Goal: Check status: Check status

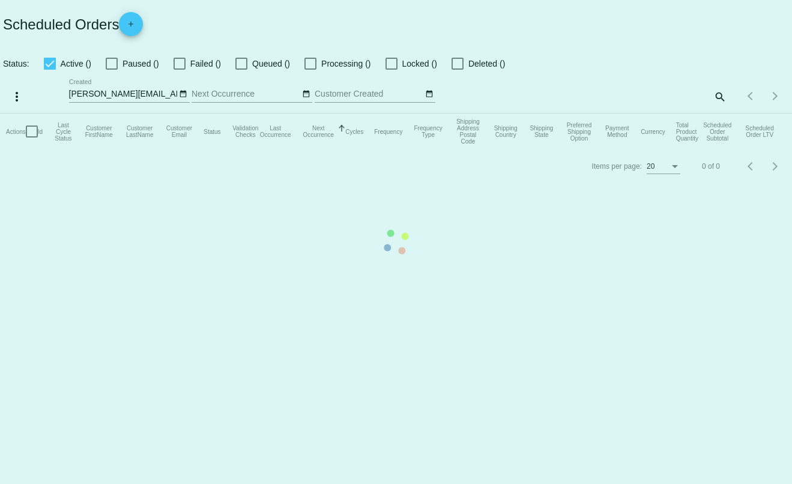
click at [718, 113] on mat-table "Actions Id Last Cycle Status Customer FirstName Customer LastName Customer Emai…" at bounding box center [396, 131] width 792 height 36
checkbox input "true"
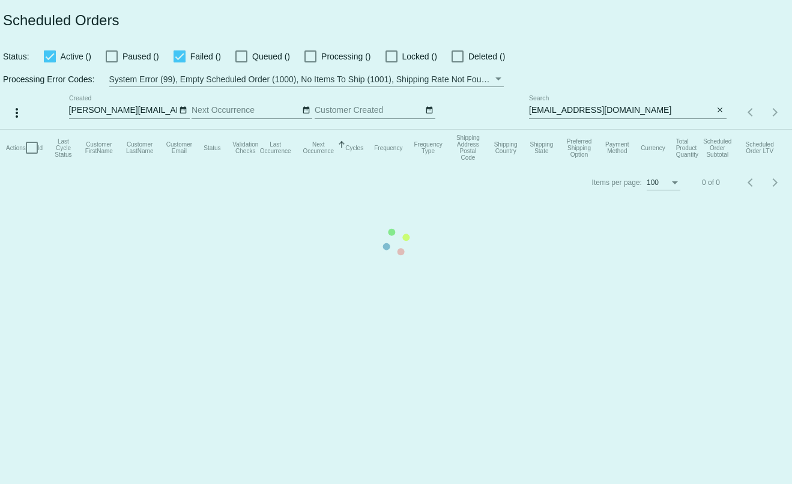
click at [719, 130] on mat-table "Actions Id Last Cycle Status Customer FirstName Customer LastName Customer Emai…" at bounding box center [396, 148] width 792 height 36
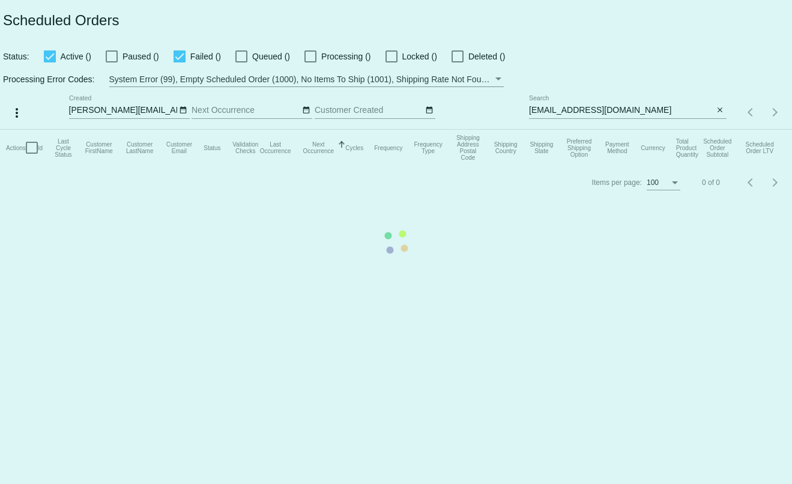
click at [719, 130] on mat-table "Actions Id Last Cycle Status Customer FirstName Customer LastName Customer Emai…" at bounding box center [396, 148] width 792 height 36
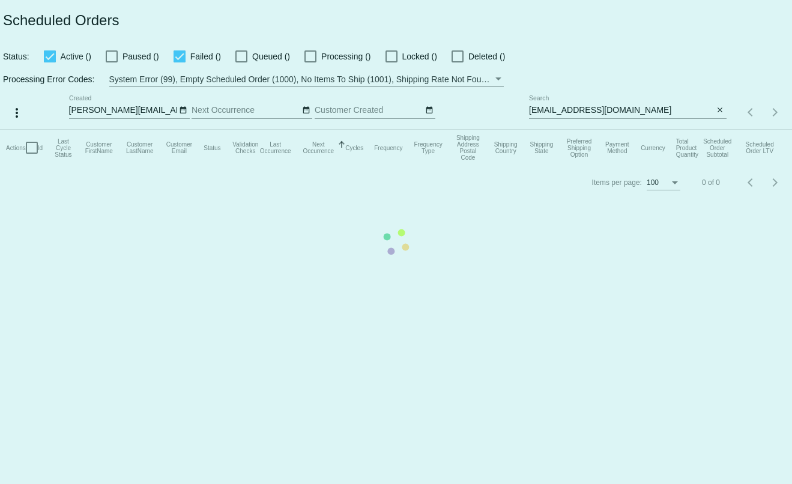
click at [719, 130] on mat-table "Actions Id Last Cycle Status Customer FirstName Customer LastName Customer Emai…" at bounding box center [396, 148] width 792 height 36
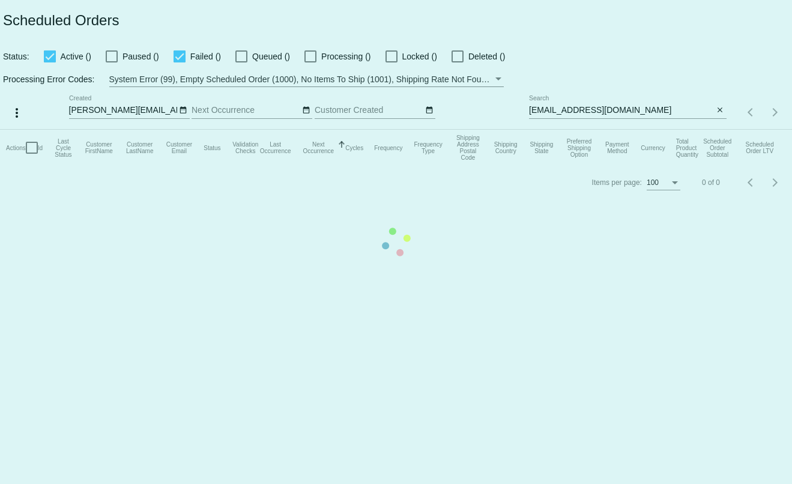
click at [719, 130] on mat-table "Actions Id Last Cycle Status Customer FirstName Customer LastName Customer Emai…" at bounding box center [396, 148] width 792 height 36
click at [719, 110] on mat-icon "close" at bounding box center [719, 111] width 8 height 10
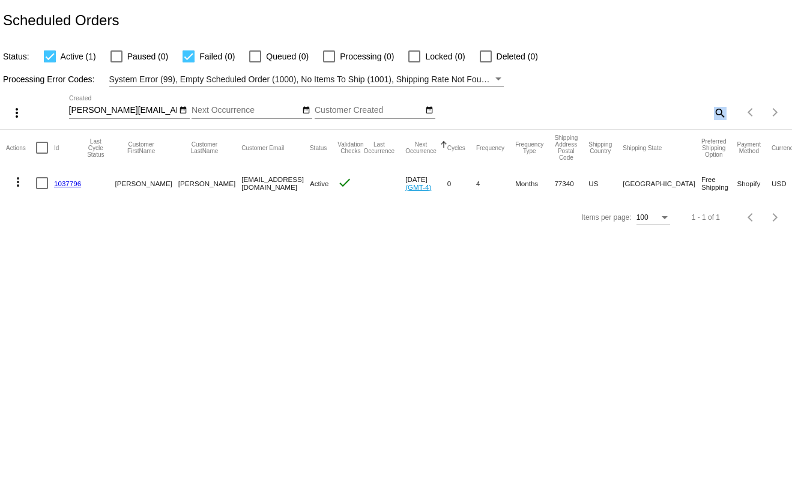
click at [719, 110] on mat-icon "search" at bounding box center [719, 112] width 14 height 19
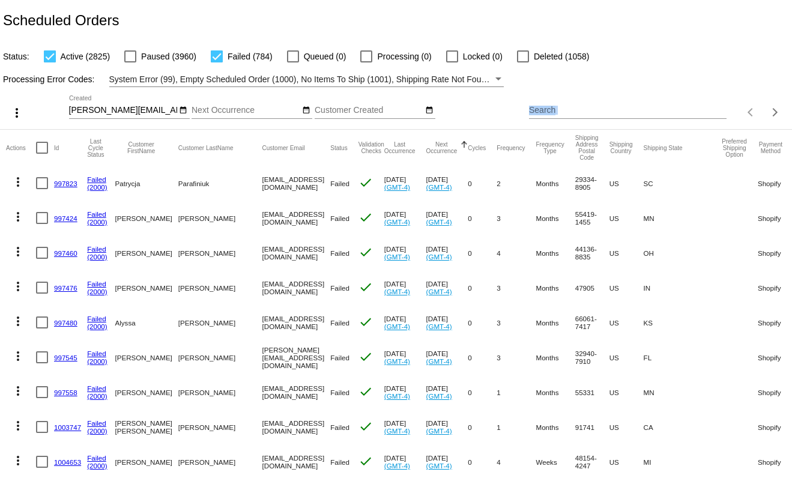
click at [594, 109] on input "Search" at bounding box center [627, 111] width 197 height 10
paste input "[EMAIL_ADDRESS][DOMAIN_NAME]"
type input "[EMAIL_ADDRESS][DOMAIN_NAME]"
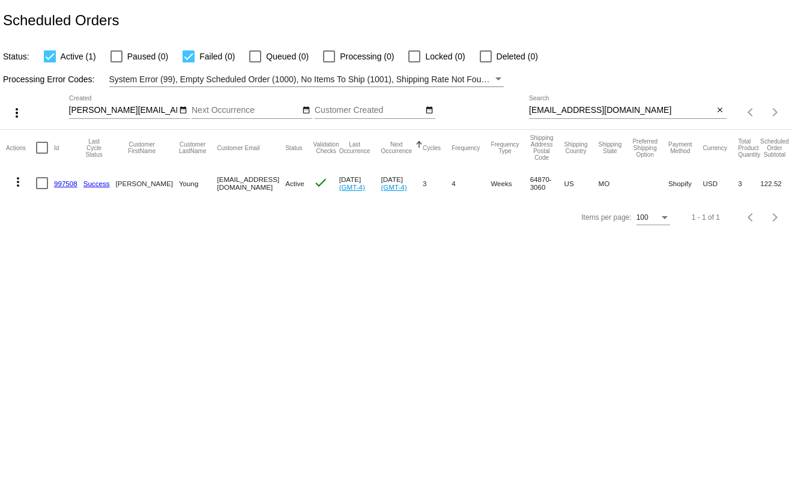
click at [62, 182] on link "997508" at bounding box center [65, 183] width 23 height 8
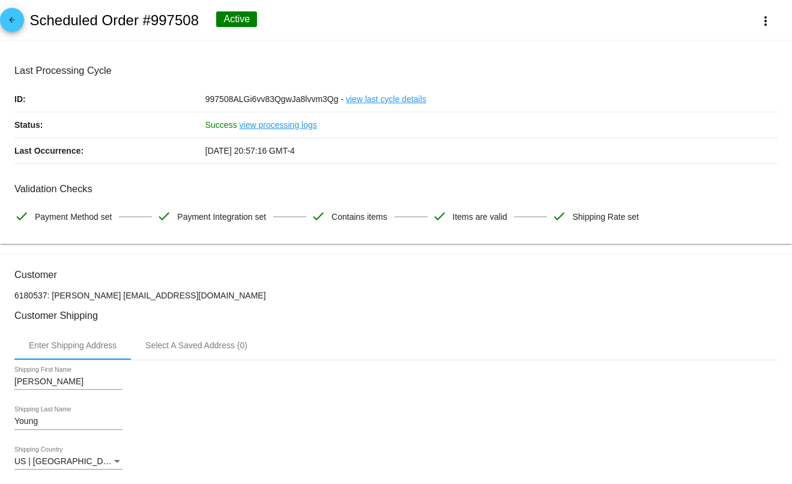
click at [17, 22] on mat-icon "arrow_back" at bounding box center [12, 23] width 14 height 14
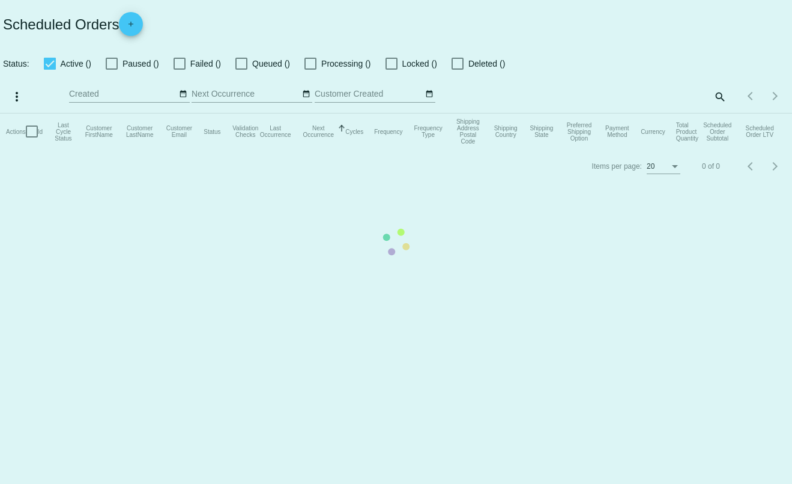
checkbox input "true"
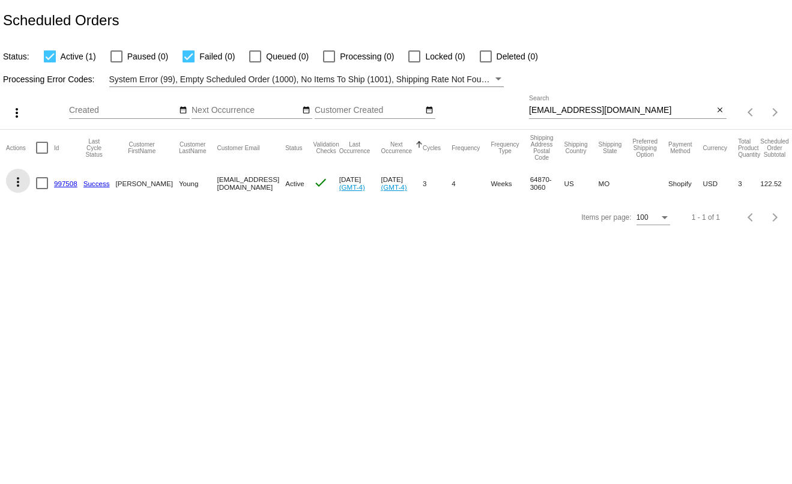
click at [14, 187] on mat-icon "more_vert" at bounding box center [18, 182] width 14 height 14
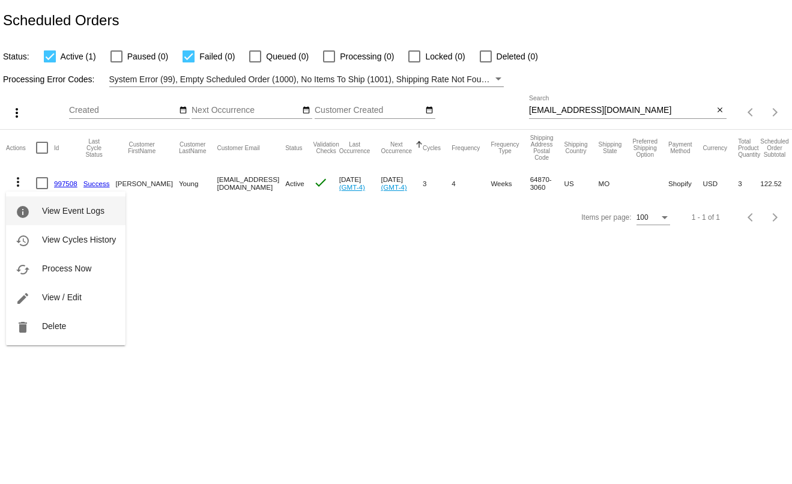
click at [31, 205] on button "info View Event Logs" at bounding box center [65, 210] width 119 height 29
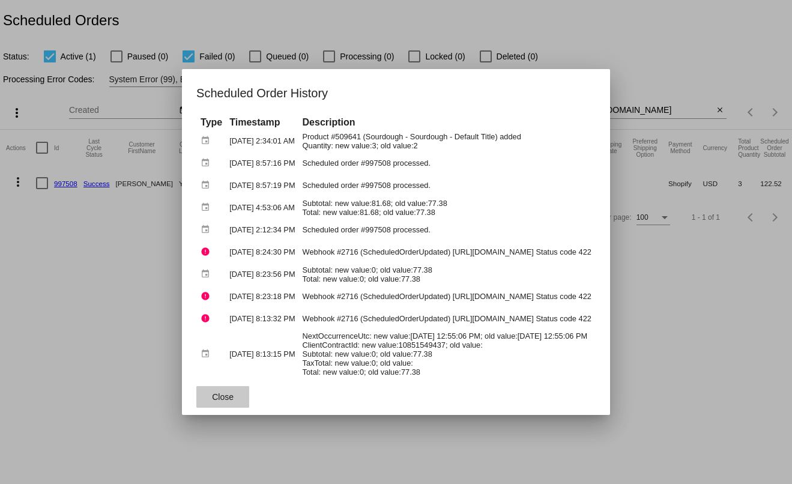
click at [196, 392] on button "Close" at bounding box center [222, 397] width 53 height 22
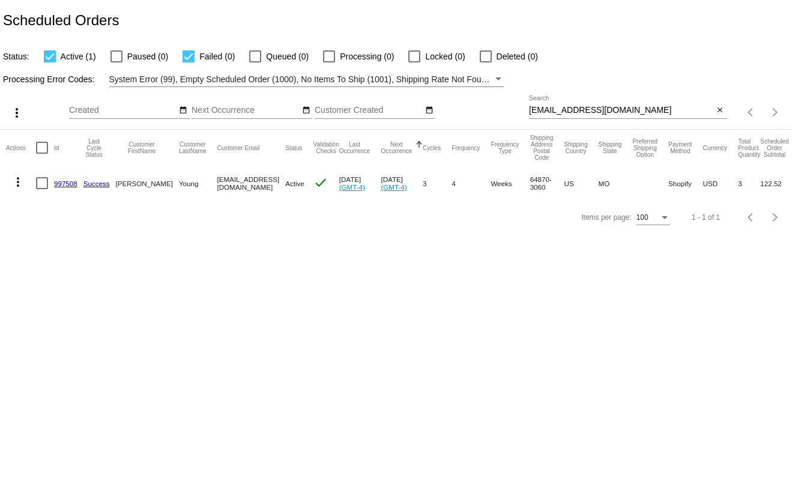
drag, startPoint x: 79, startPoint y: 182, endPoint x: 55, endPoint y: 184, distance: 23.5
click at [55, 184] on mat-cell "997508" at bounding box center [68, 183] width 29 height 35
copy link "997508"
click at [13, 179] on mat-icon "more_vert" at bounding box center [18, 182] width 14 height 14
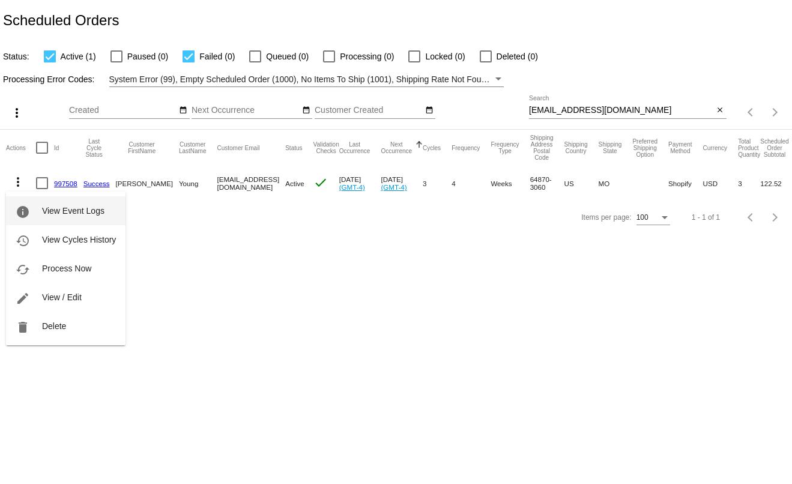
click at [28, 207] on mat-icon "info" at bounding box center [23, 212] width 14 height 14
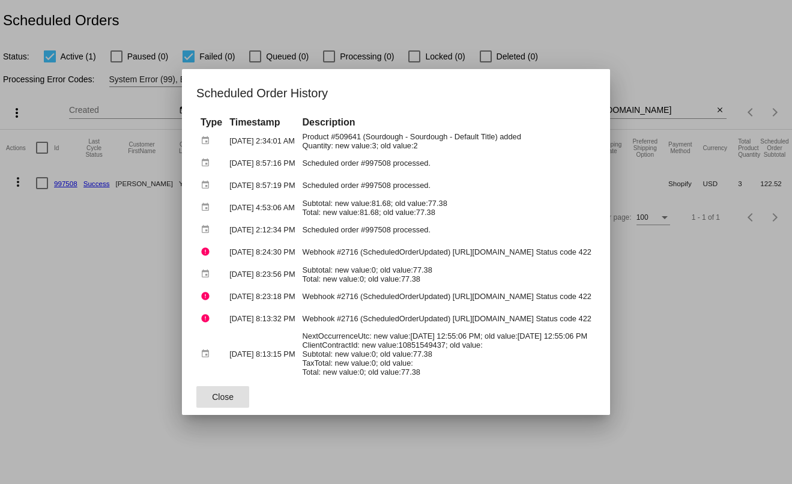
click at [306, 439] on div at bounding box center [396, 242] width 792 height 484
